Goal: Check status: Check status

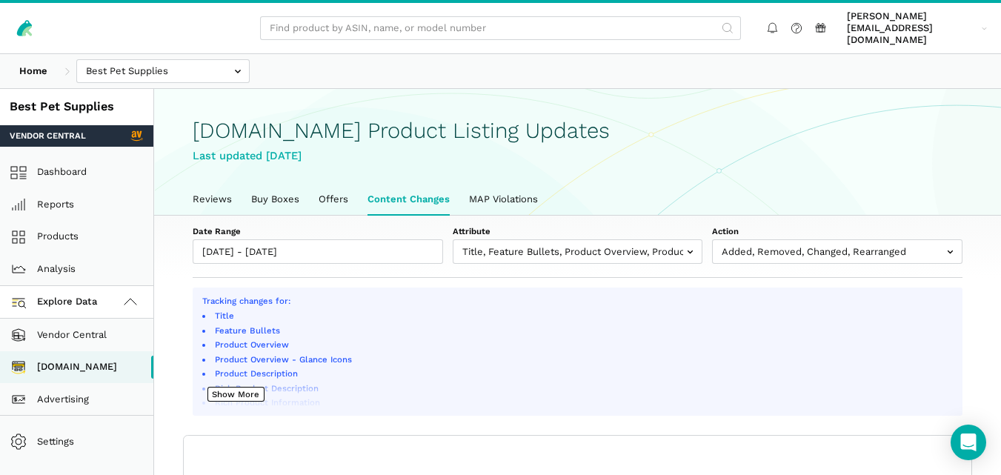
select select "100"
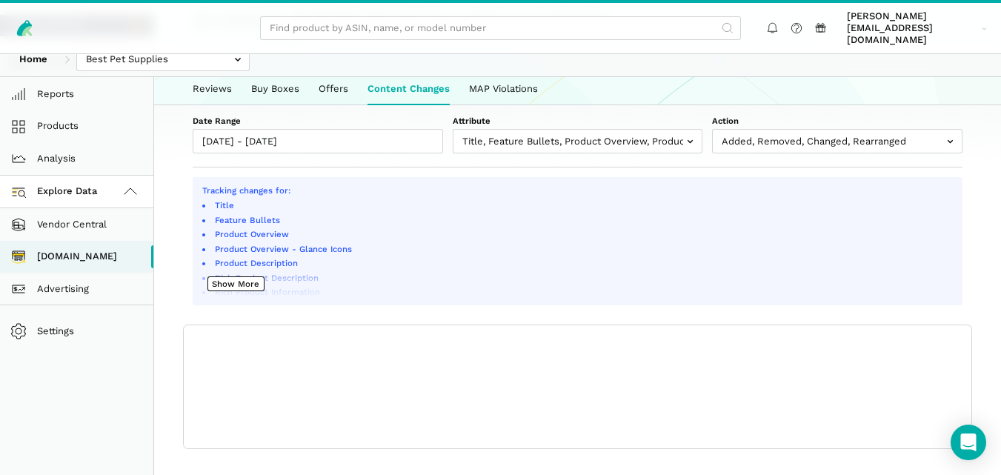
scroll to position [5, 0]
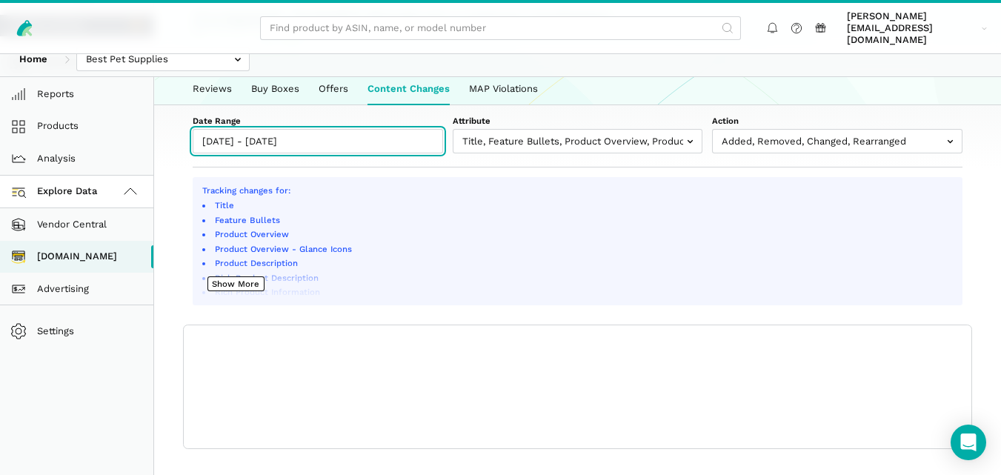
click at [372, 129] on input "09/24/2025 - 09/25/2025" at bounding box center [318, 141] width 250 height 24
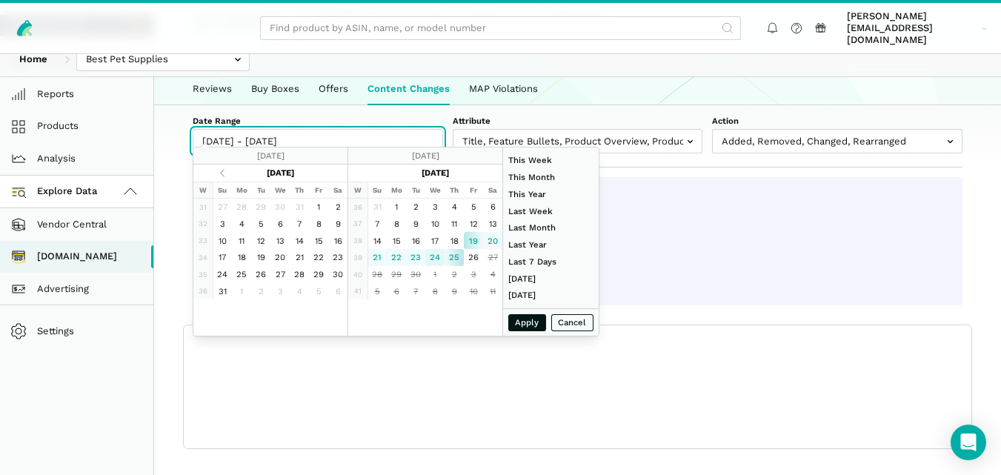
type input "09/24/2025"
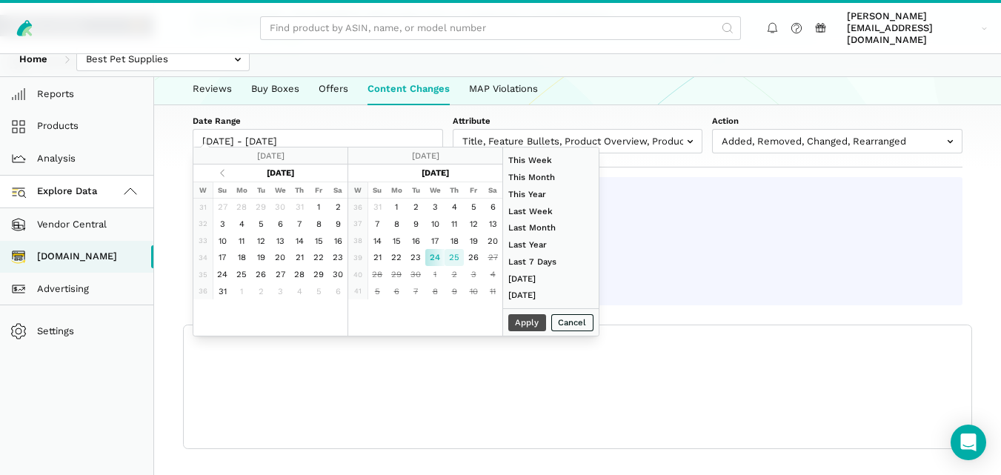
type input "[DATE]"
type input "09/24/2025"
click at [517, 326] on button "Apply" at bounding box center [527, 322] width 39 height 17
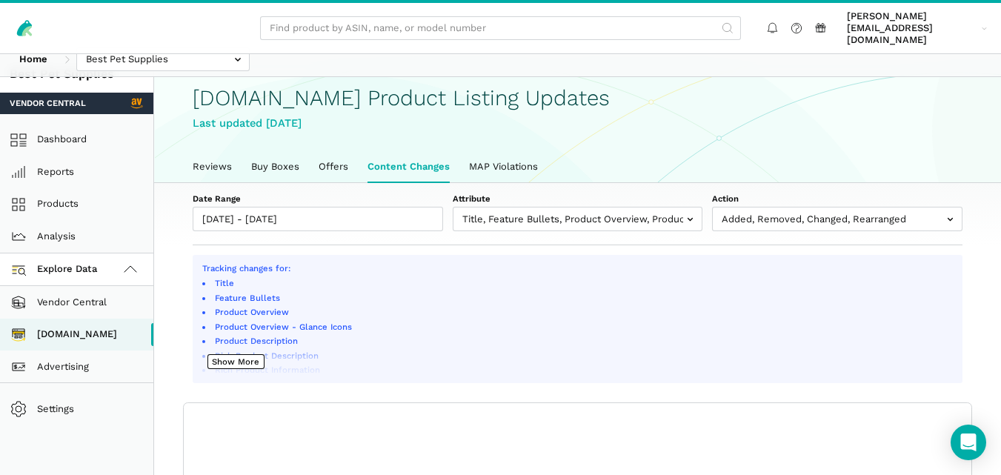
scroll to position [0, 0]
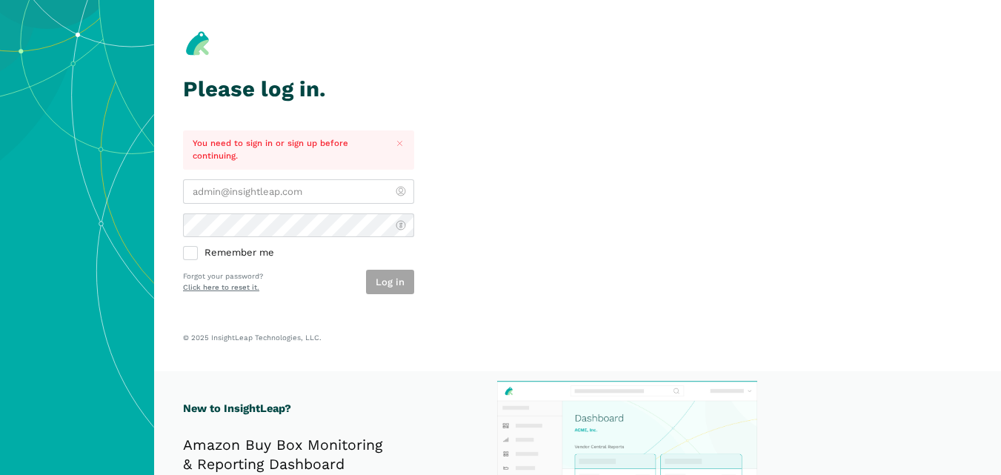
type input "[PERSON_NAME][EMAIL_ADDRESS][DOMAIN_NAME]"
click at [391, 276] on div "Log in" at bounding box center [390, 282] width 48 height 24
click at [391, 276] on button "Log in" at bounding box center [390, 282] width 48 height 24
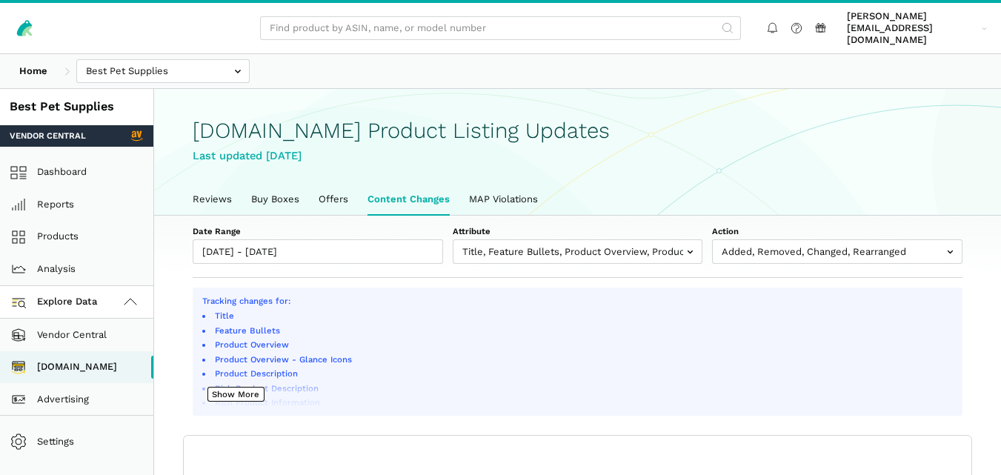
scroll to position [5, 0]
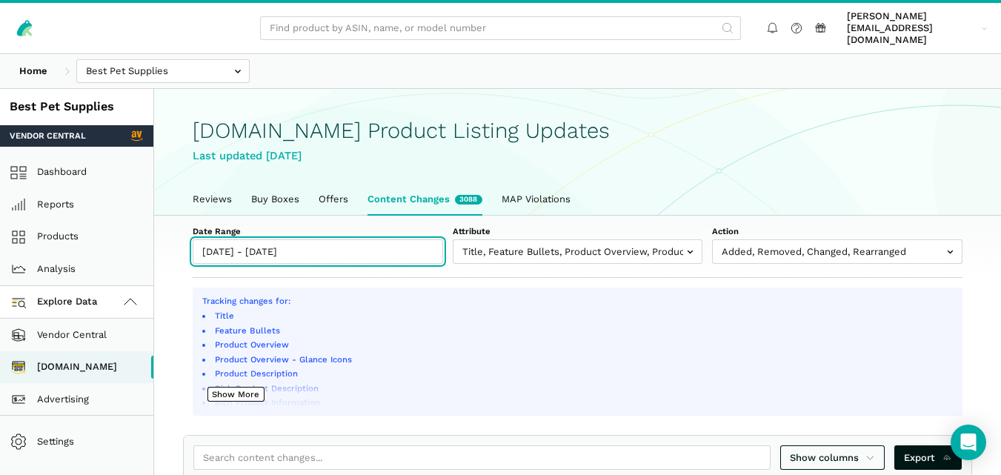
click at [351, 242] on input "[DATE] - [DATE]" at bounding box center [318, 251] width 250 height 24
type input "[DATE]"
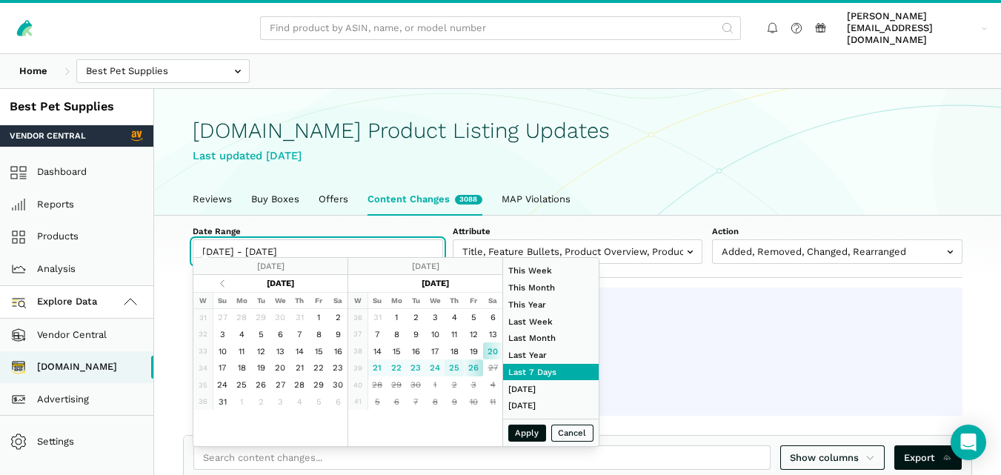
type input "[DATE]"
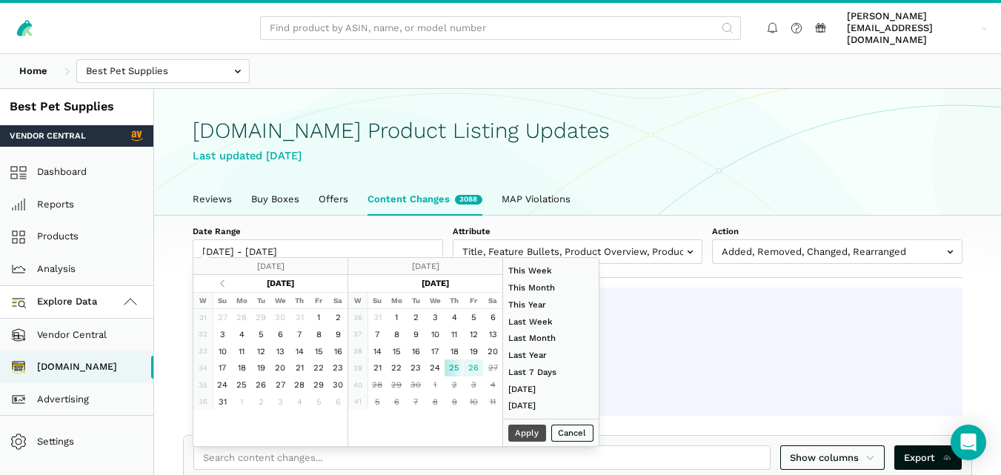
type input "[DATE]"
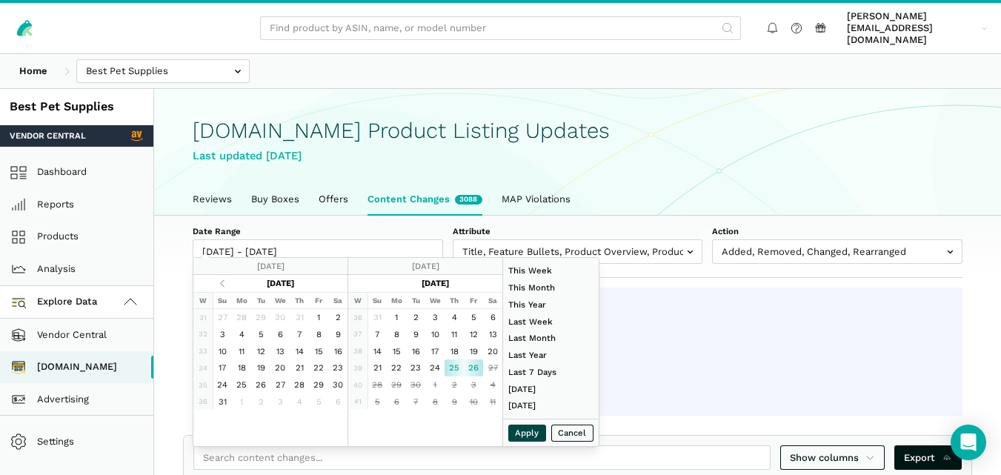
click at [516, 427] on button "Apply" at bounding box center [527, 433] width 39 height 17
type input "[DATE] - [DATE]"
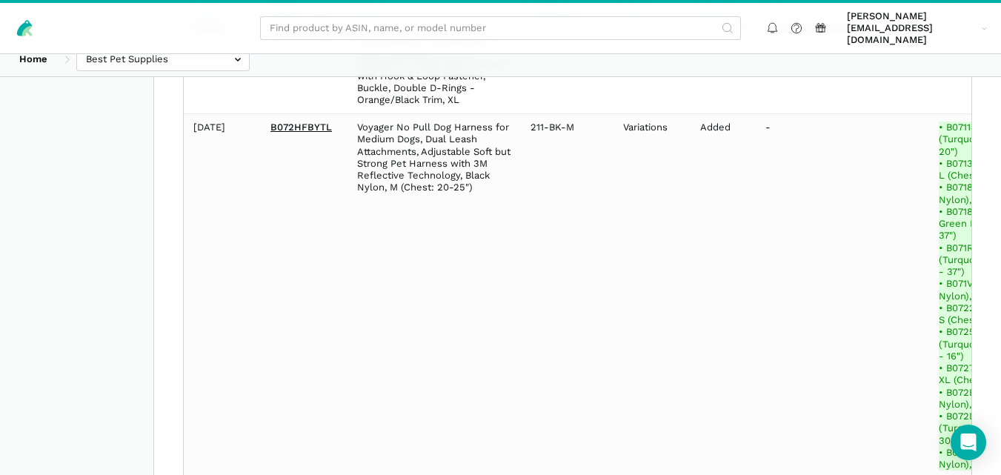
scroll to position [264, 0]
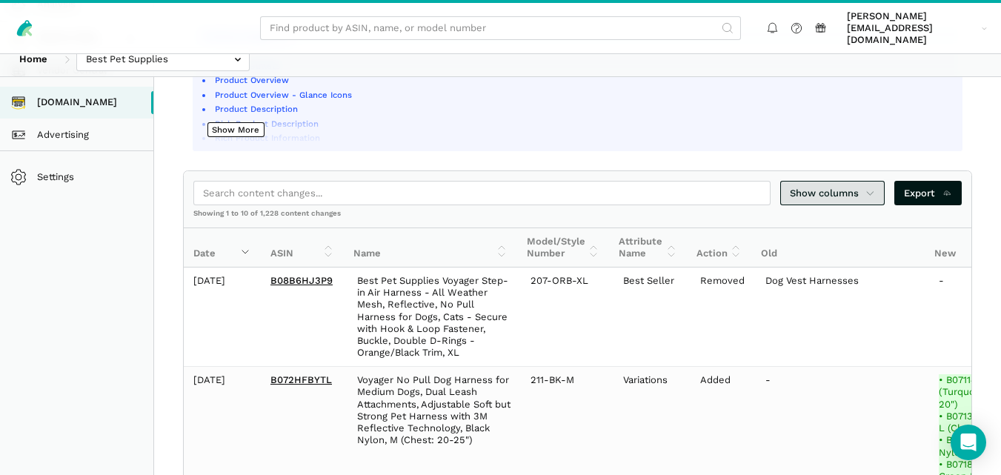
click at [869, 186] on icon at bounding box center [870, 193] width 10 height 15
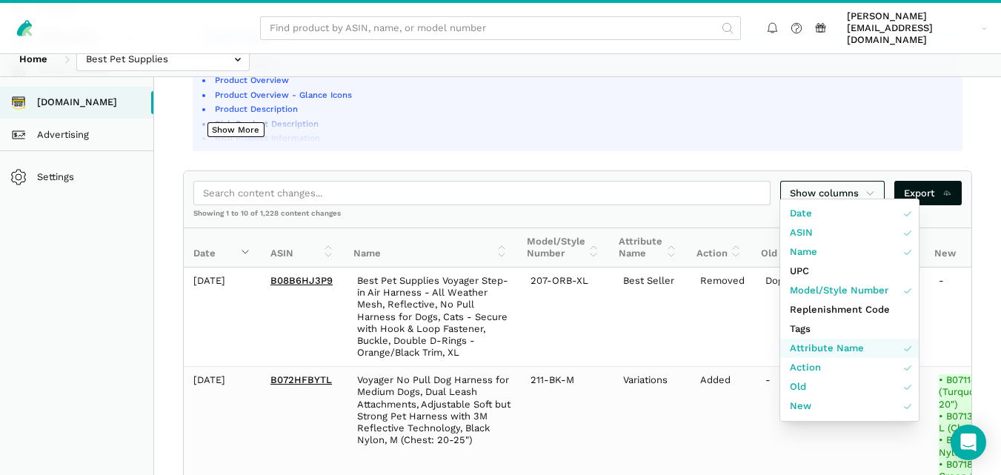
click at [823, 347] on span "Attribute Name" at bounding box center [827, 348] width 74 height 15
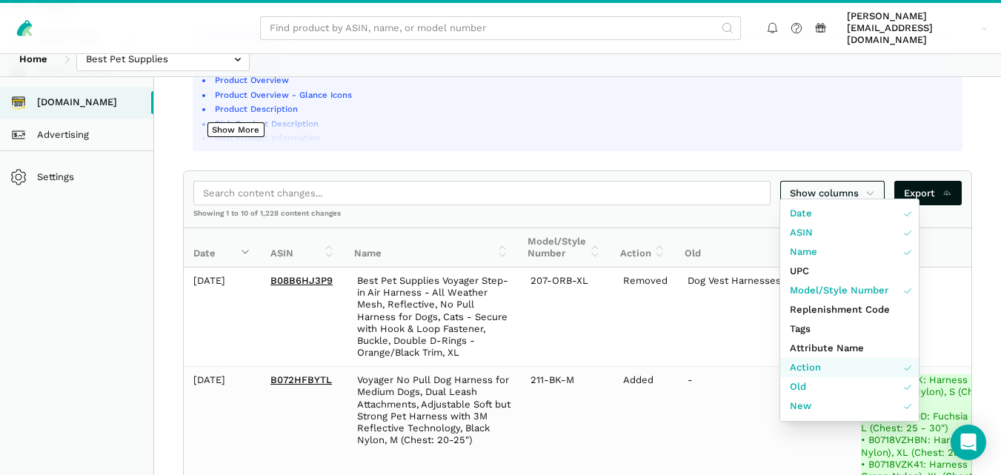
click at [849, 365] on link "Action" at bounding box center [849, 367] width 139 height 19
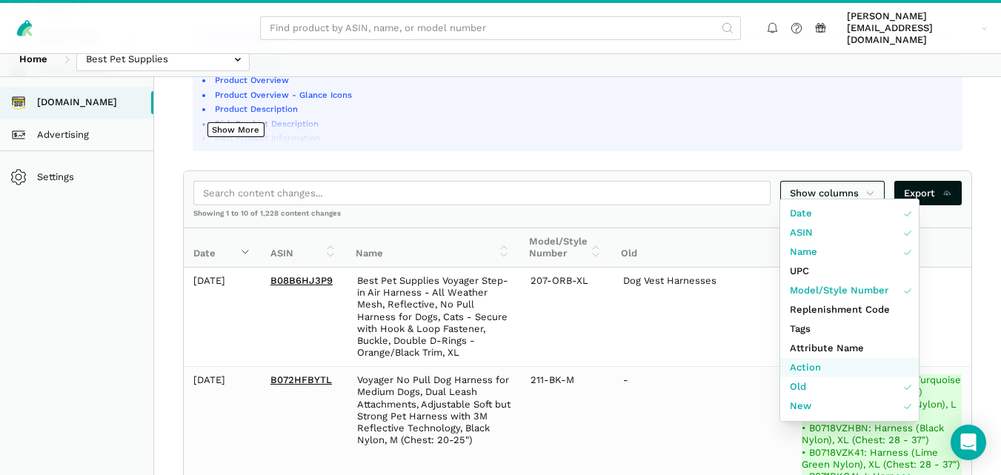
click at [849, 365] on link "Action" at bounding box center [849, 367] width 139 height 19
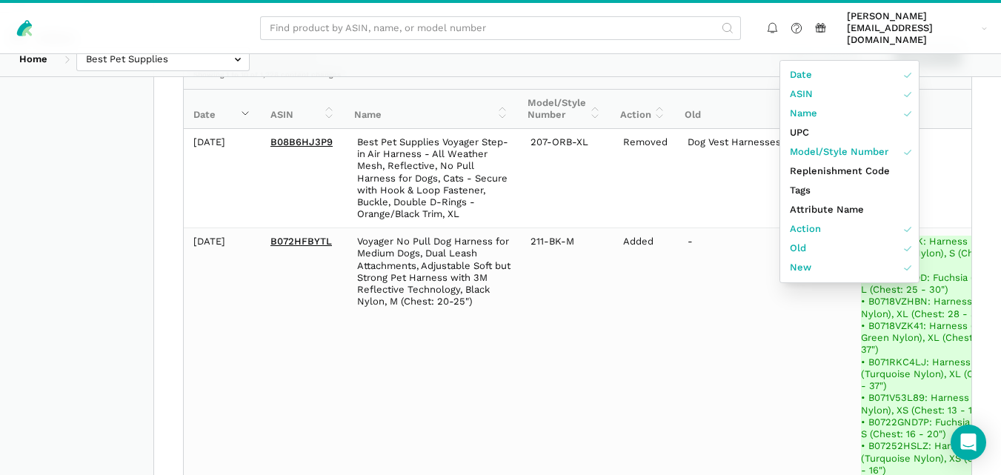
scroll to position [367, 0]
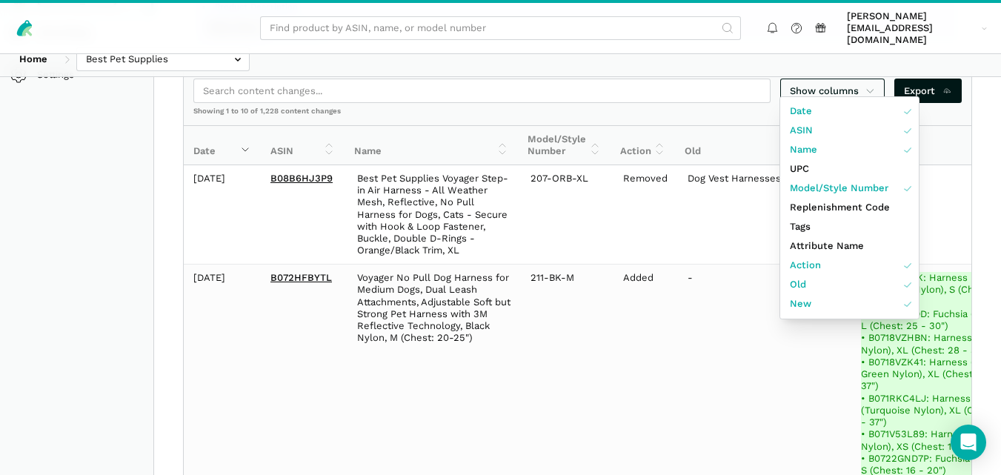
click at [998, 133] on div at bounding box center [500, 237] width 1001 height 475
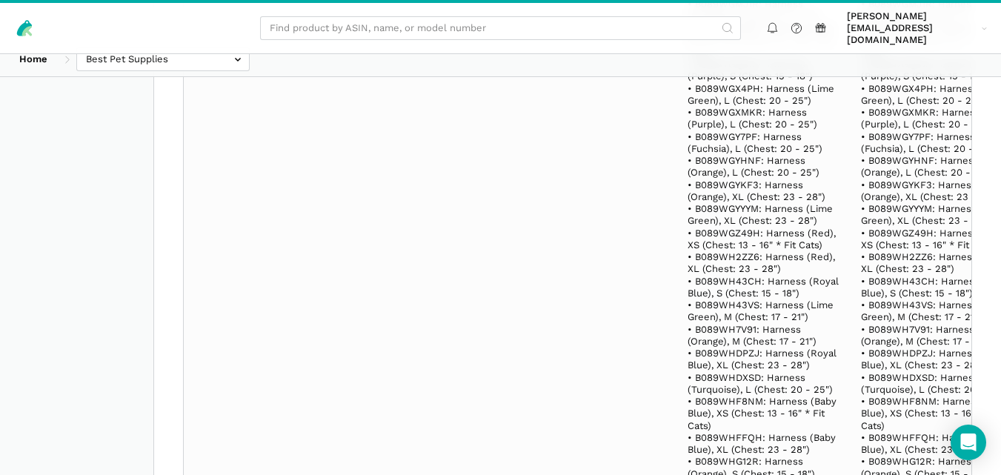
scroll to position [6792, 0]
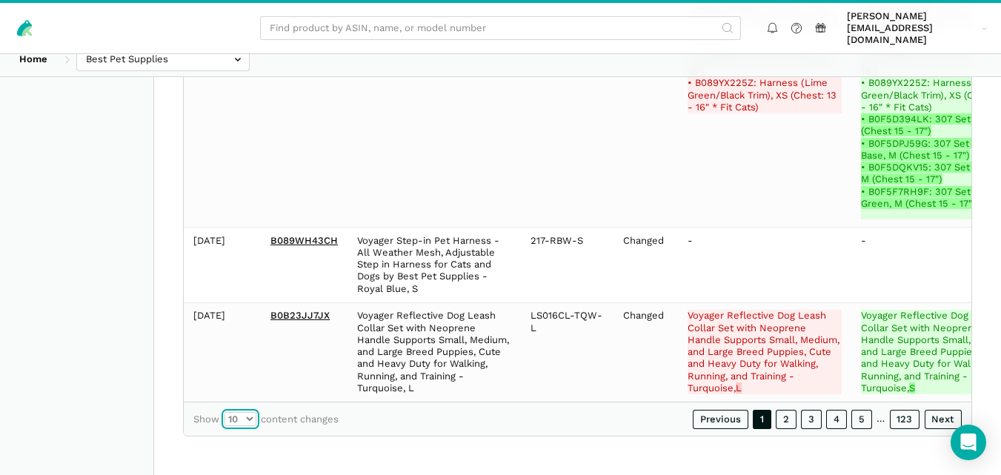
click at [247, 414] on select "10 25 50 100" at bounding box center [240, 419] width 32 height 15
select select "100"
click at [224, 412] on select "10 25 50 100" at bounding box center [240, 419] width 32 height 15
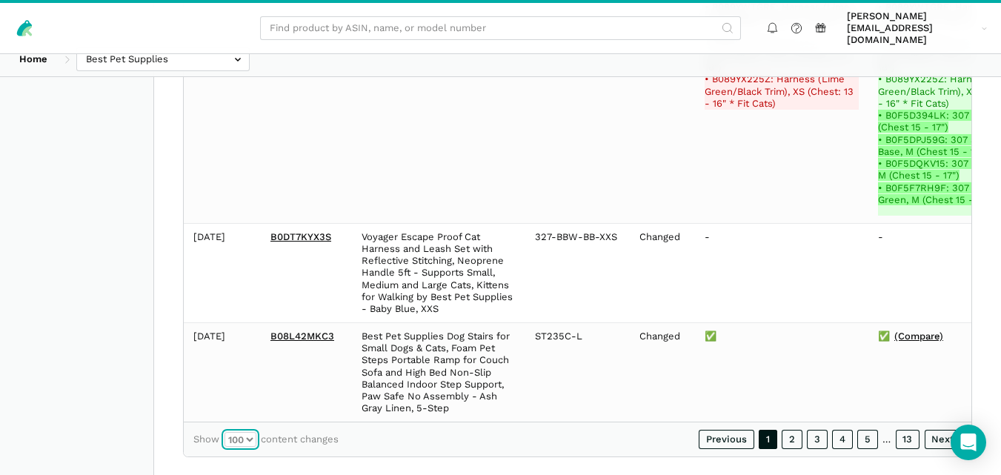
scroll to position [92632, 0]
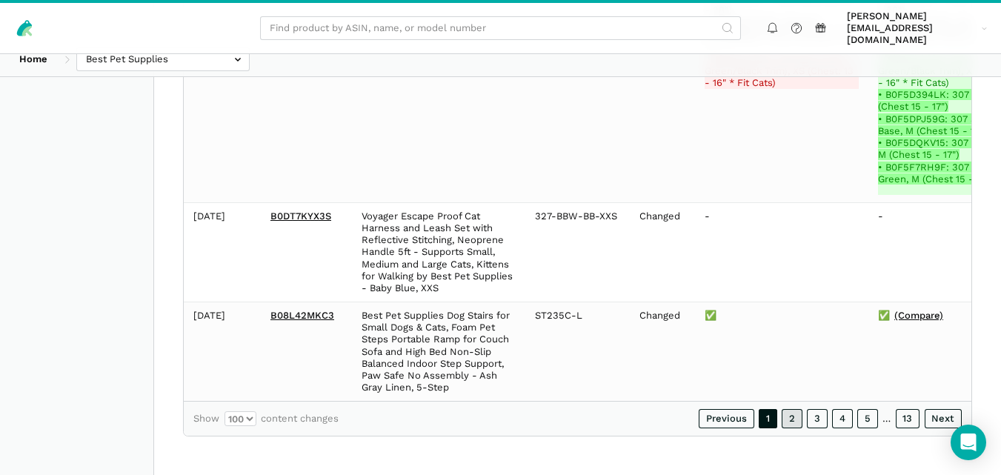
click at [799, 423] on link "2" at bounding box center [792, 418] width 21 height 19
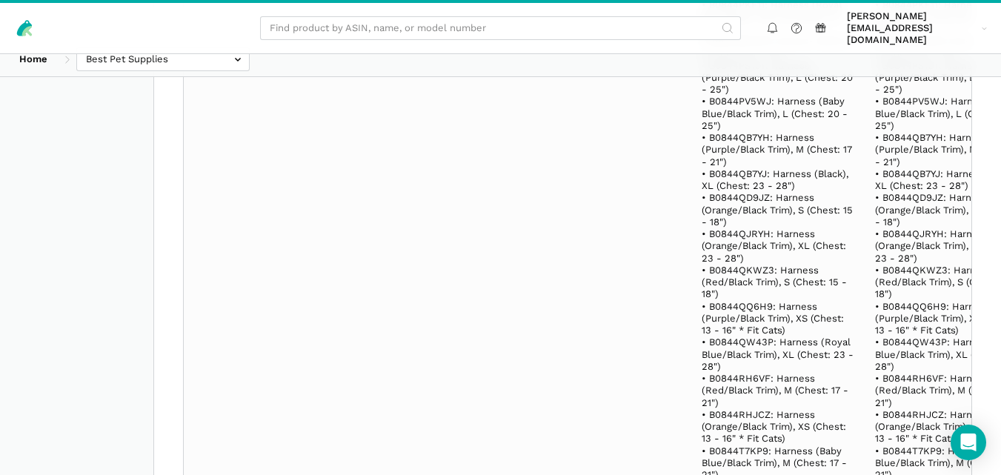
scroll to position [111476, 0]
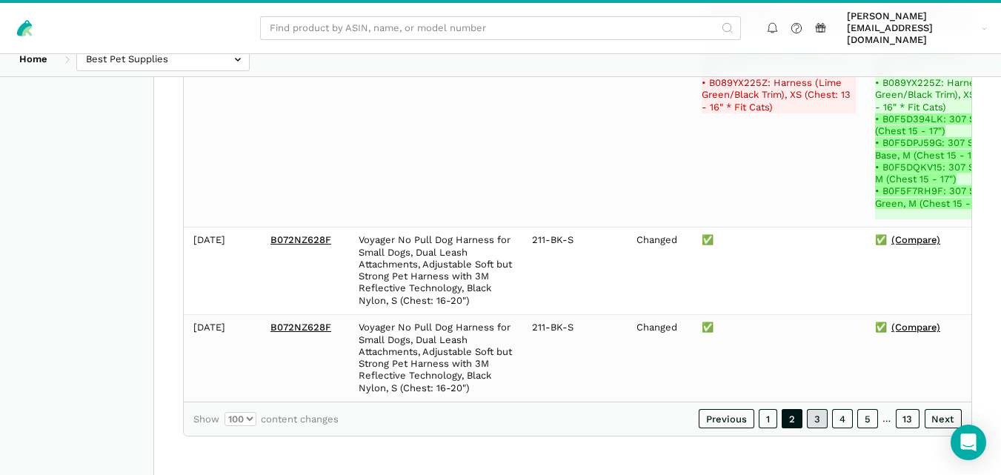
click at [819, 420] on link "3" at bounding box center [817, 418] width 21 height 19
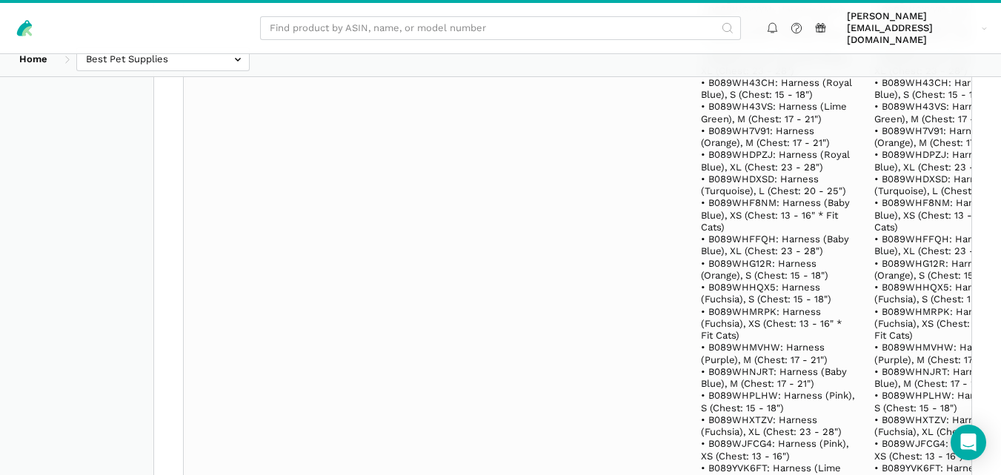
scroll to position [147590, 0]
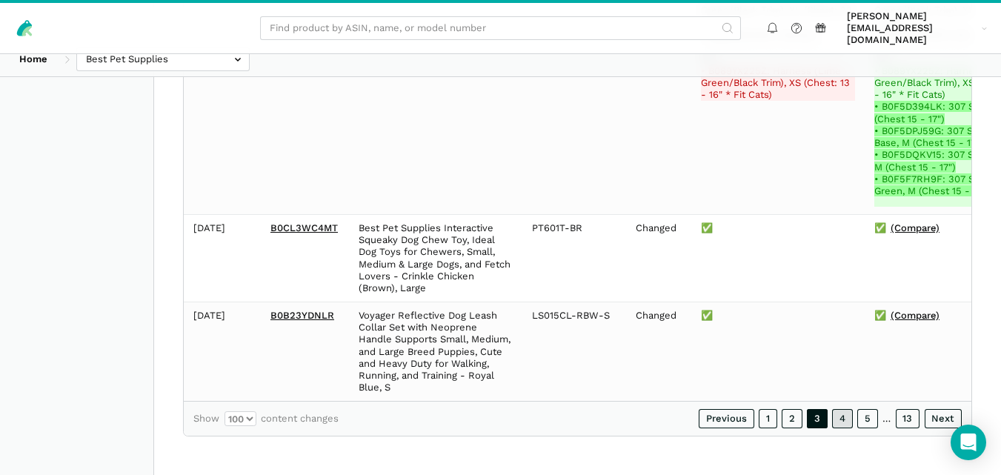
click at [837, 418] on link "4" at bounding box center [842, 418] width 21 height 19
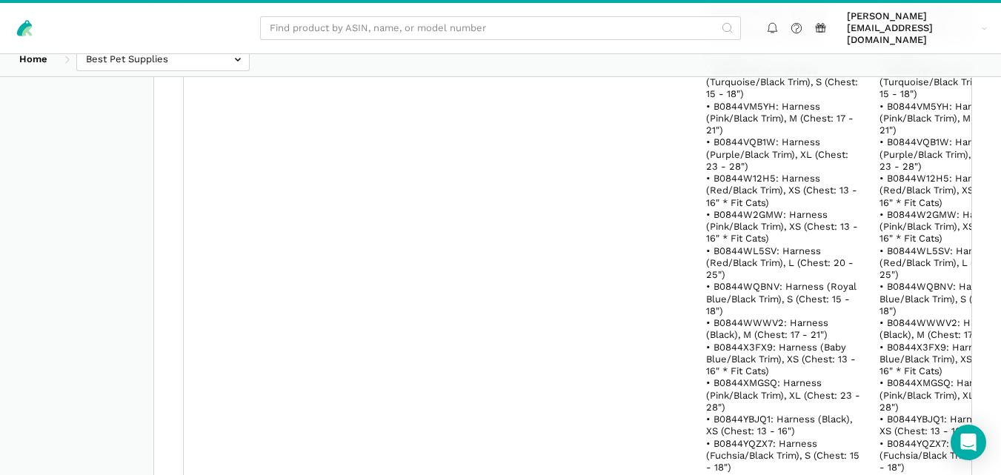
scroll to position [108717, 0]
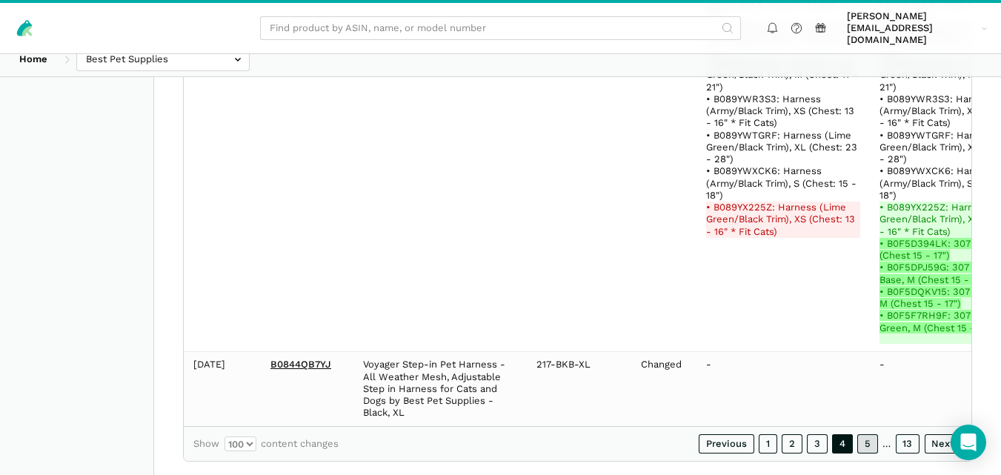
click at [871, 434] on link "5" at bounding box center [867, 443] width 21 height 19
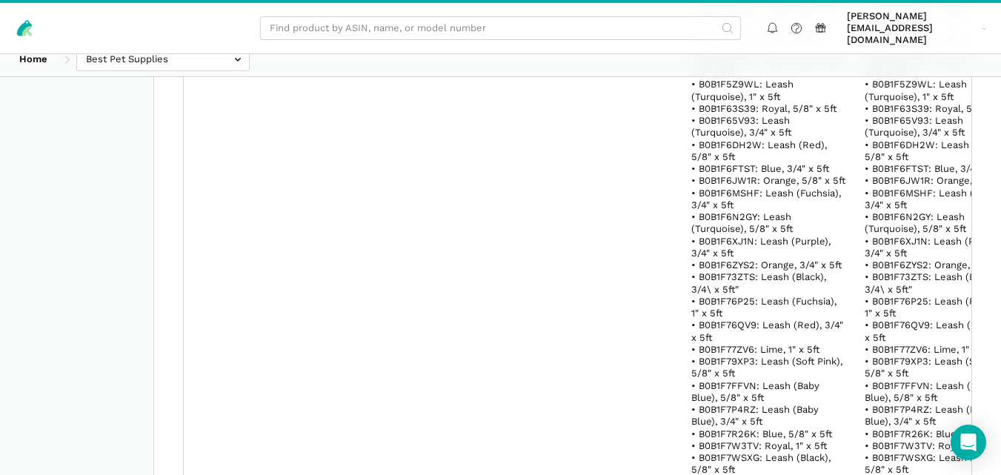
scroll to position [101567, 0]
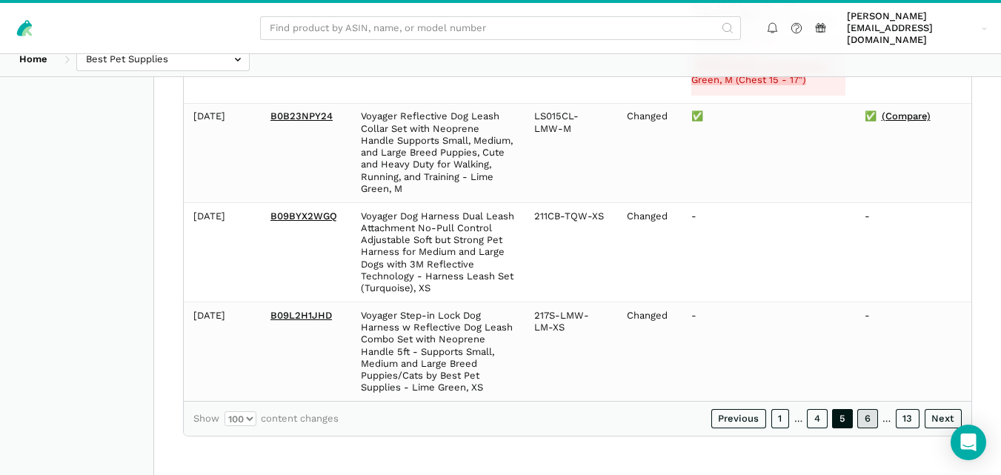
click at [873, 422] on link "6" at bounding box center [867, 418] width 21 height 19
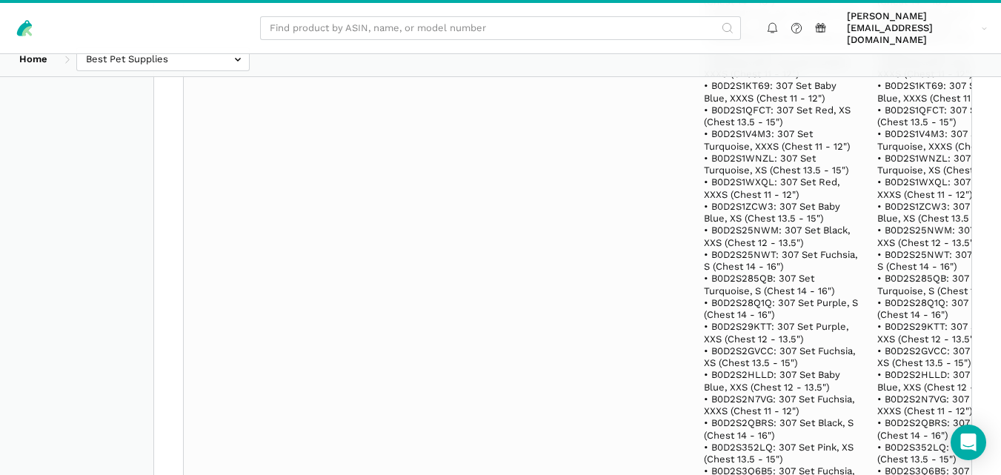
scroll to position [87164, 0]
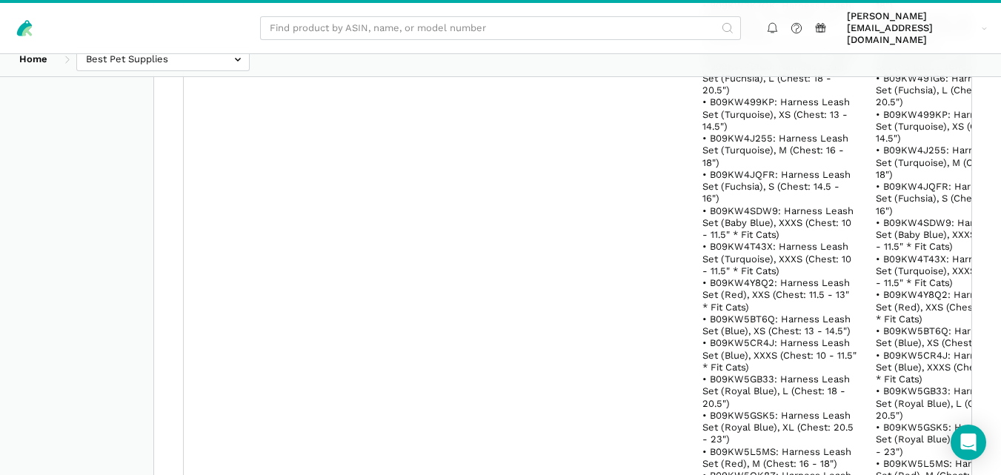
scroll to position [200218, 0]
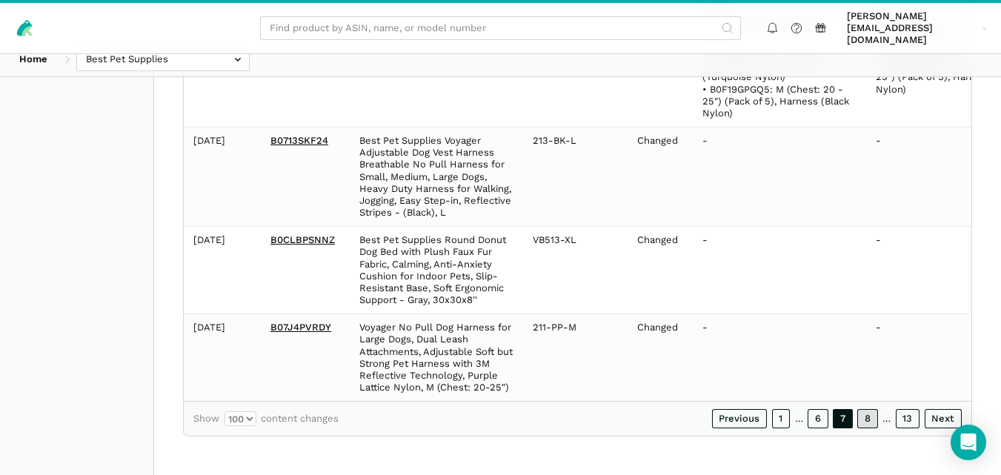
click at [869, 419] on link "8" at bounding box center [867, 418] width 21 height 19
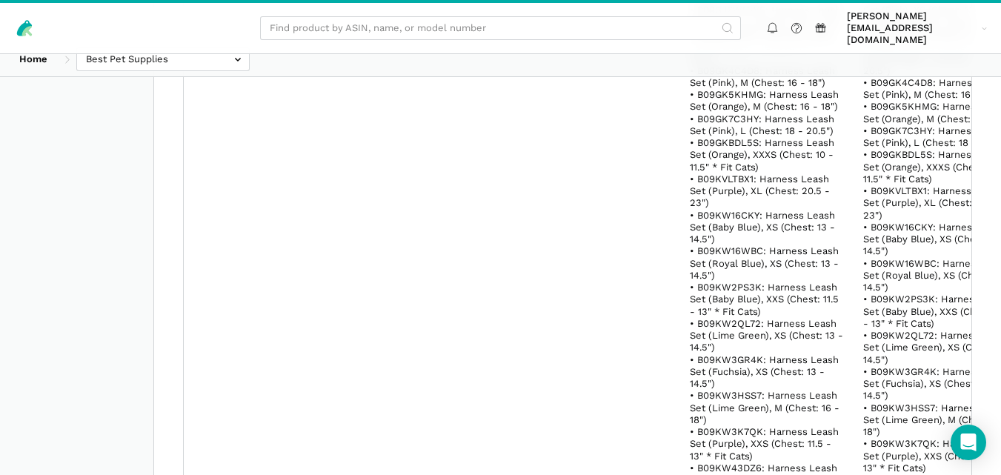
scroll to position [102891, 0]
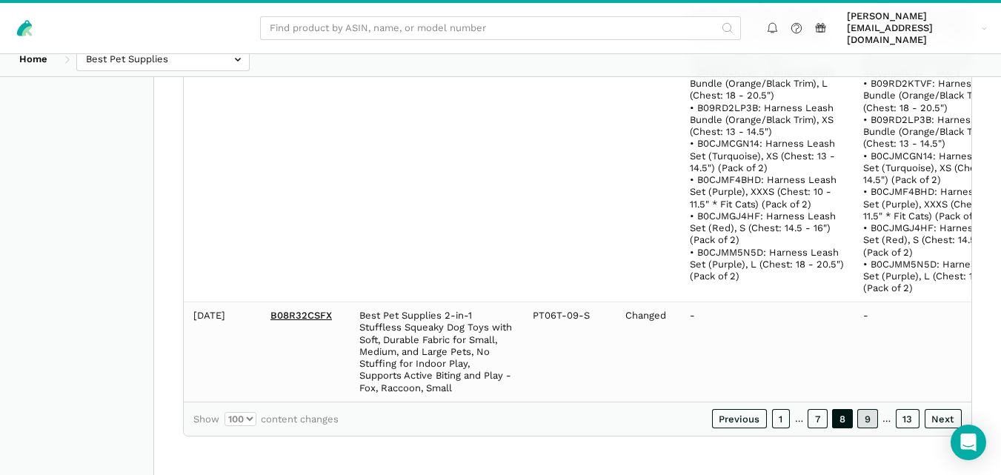
click at [874, 410] on link "9" at bounding box center [867, 418] width 21 height 19
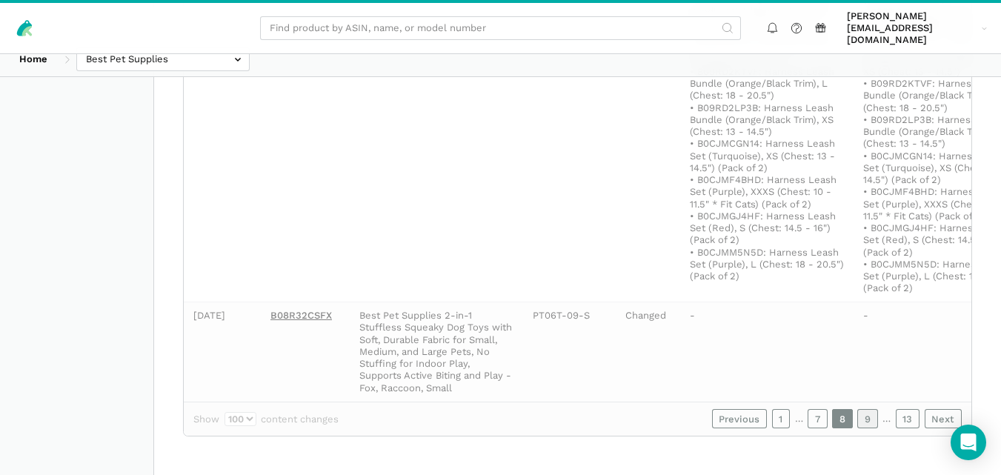
click at [865, 423] on link "9" at bounding box center [867, 418] width 21 height 19
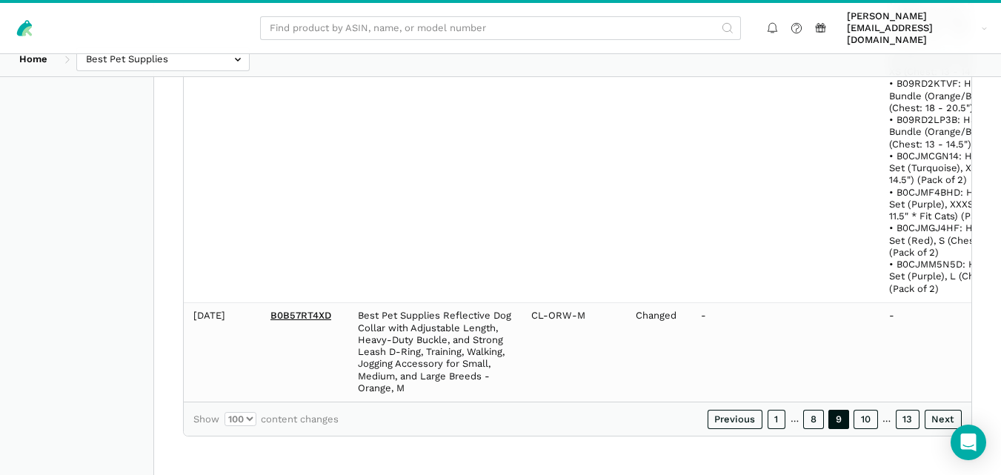
scroll to position [163186, 0]
click at [865, 419] on link "10" at bounding box center [865, 419] width 24 height 19
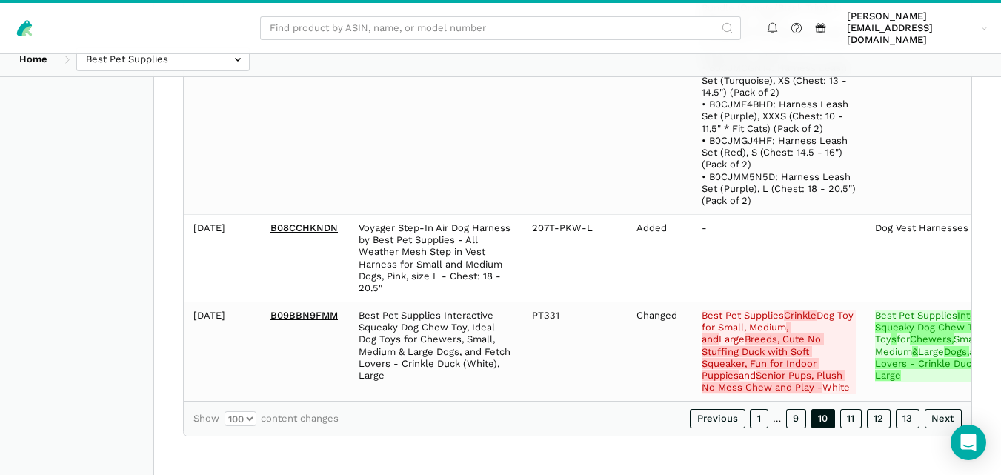
scroll to position [302745, 0]
click at [853, 417] on link "11" at bounding box center [851, 418] width 22 height 19
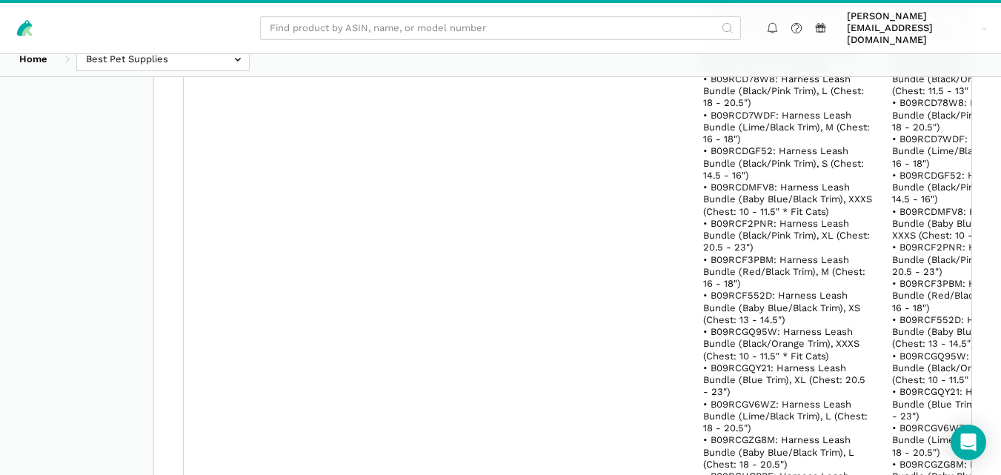
scroll to position [367369, 0]
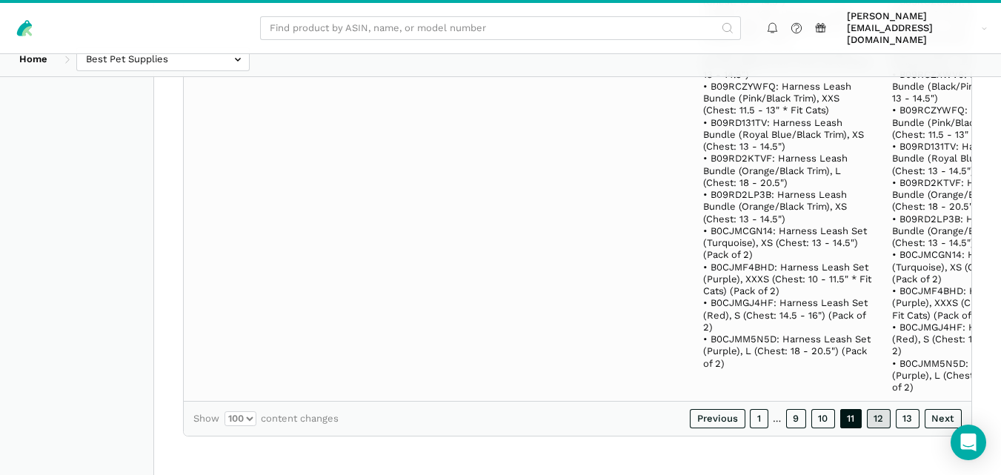
click at [879, 417] on link "12" at bounding box center [879, 418] width 24 height 19
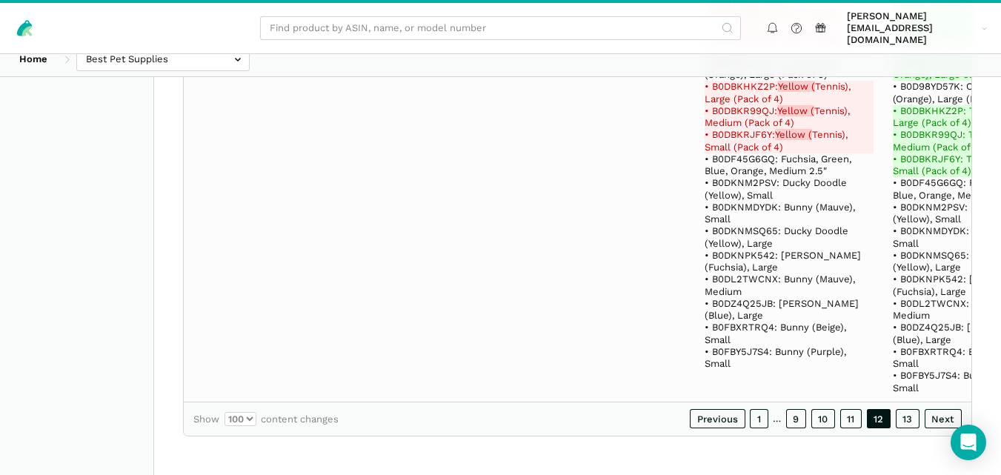
scroll to position [114645, 0]
click at [912, 422] on link "13" at bounding box center [908, 418] width 24 height 19
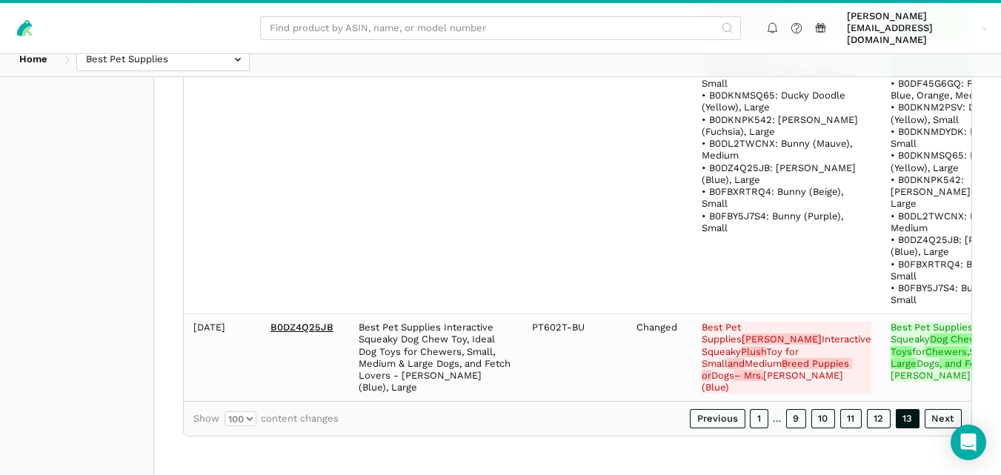
scroll to position [72946, 0]
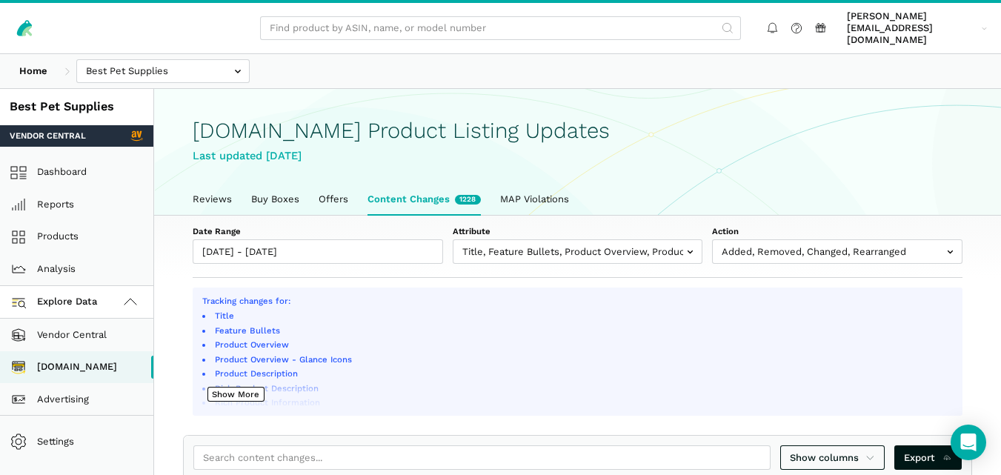
select select "100"
